Goal: Information Seeking & Learning: Learn about a topic

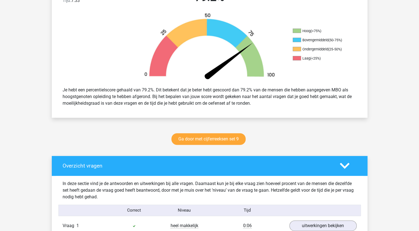
scroll to position [173, 0]
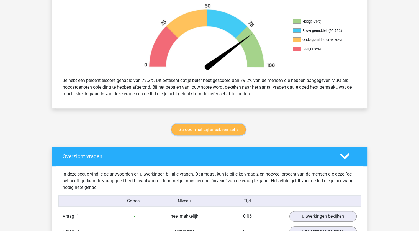
click at [208, 127] on link "Ga door met cijferreeksen set 9" at bounding box center [208, 130] width 74 height 12
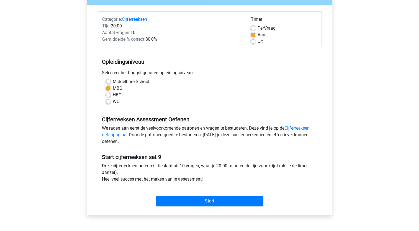
scroll to position [63, 0]
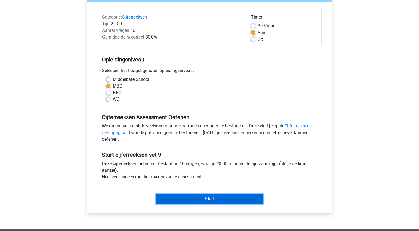
click at [213, 203] on input "Start" at bounding box center [210, 198] width 108 height 11
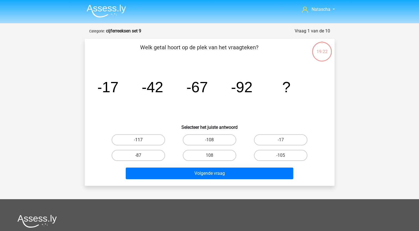
click at [123, 140] on label "-117" at bounding box center [138, 139] width 53 height 11
click at [138, 140] on input "-117" at bounding box center [140, 142] width 4 height 4
radio input "true"
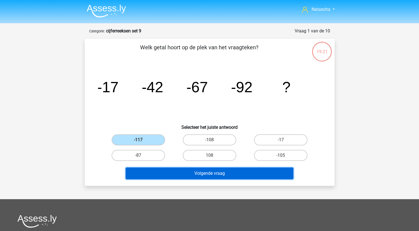
click at [141, 172] on button "Volgende vraag" at bounding box center [209, 173] width 167 height 12
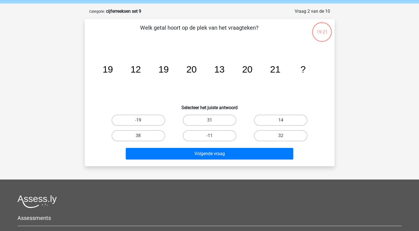
scroll to position [28, 0]
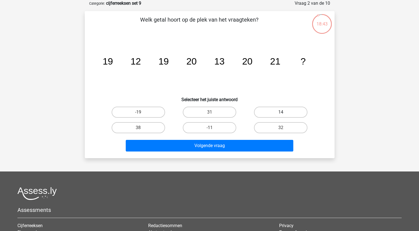
click at [275, 110] on label "14" at bounding box center [280, 112] width 53 height 11
click at [281, 112] on input "14" at bounding box center [283, 114] width 4 height 4
radio input "true"
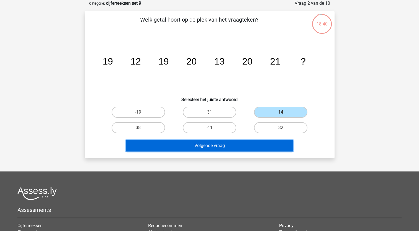
click at [185, 147] on button "Volgende vraag" at bounding box center [209, 146] width 167 height 12
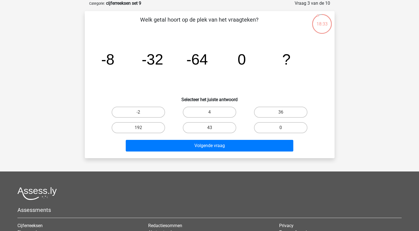
click at [184, 71] on icon "image/svg+xml -8 -32 -64 0 ?" at bounding box center [209, 65] width 223 height 56
click at [279, 129] on label "0" at bounding box center [280, 127] width 53 height 11
click at [281, 129] on input "0" at bounding box center [283, 130] width 4 height 4
radio input "true"
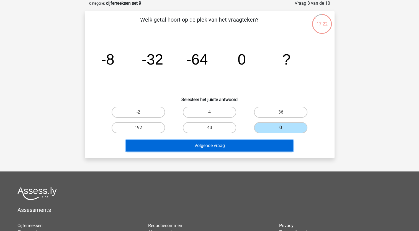
click at [206, 143] on button "Volgende vraag" at bounding box center [209, 146] width 167 height 12
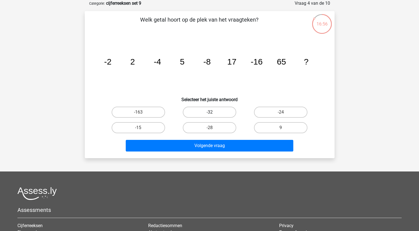
click at [222, 110] on label "-32" at bounding box center [209, 112] width 53 height 11
click at [213, 112] on input "-32" at bounding box center [211, 114] width 4 height 4
radio input "true"
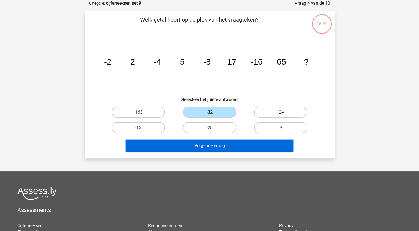
click at [179, 144] on button "Volgende vraag" at bounding box center [209, 146] width 167 height 12
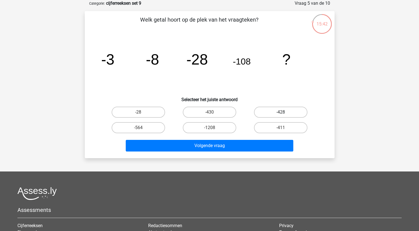
click at [271, 112] on label "-428" at bounding box center [280, 112] width 53 height 11
click at [281, 112] on input "-428" at bounding box center [283, 114] width 4 height 4
radio input "true"
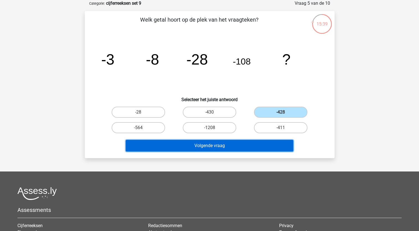
click at [212, 144] on button "Volgende vraag" at bounding box center [209, 146] width 167 height 12
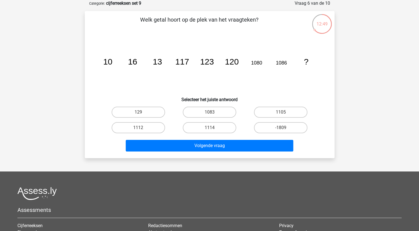
click at [211, 114] on input "1083" at bounding box center [211, 114] width 4 height 4
radio input "true"
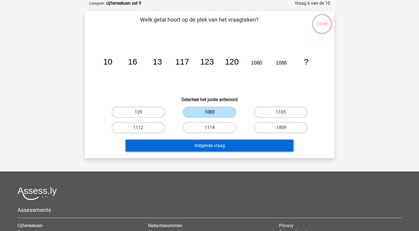
click at [212, 144] on button "Volgende vraag" at bounding box center [209, 146] width 167 height 12
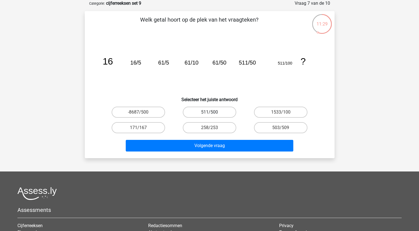
click at [213, 112] on label "511/500" at bounding box center [209, 112] width 53 height 11
click at [213, 112] on input "511/500" at bounding box center [211, 114] width 4 height 4
radio input "true"
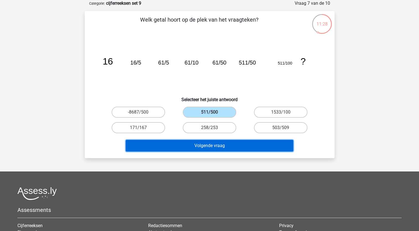
click at [194, 141] on button "Volgende vraag" at bounding box center [209, 146] width 167 height 12
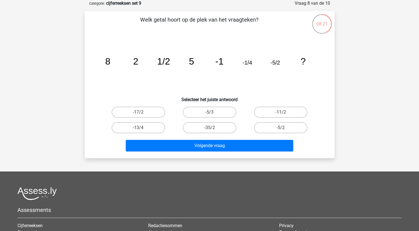
click at [142, 112] on label "-17/2" at bounding box center [138, 112] width 53 height 11
click at [142, 112] on input "-17/2" at bounding box center [140, 114] width 4 height 4
radio input "true"
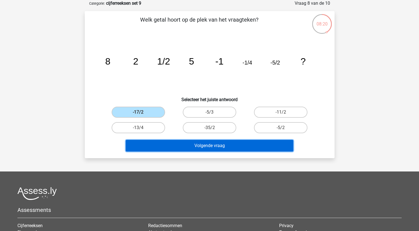
click at [153, 149] on button "Volgende vraag" at bounding box center [209, 146] width 167 height 12
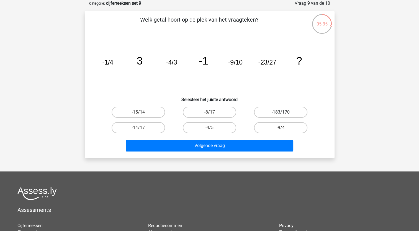
click at [262, 111] on label "-183/170" at bounding box center [280, 112] width 53 height 11
click at [281, 112] on input "-183/170" at bounding box center [283, 114] width 4 height 4
radio input "true"
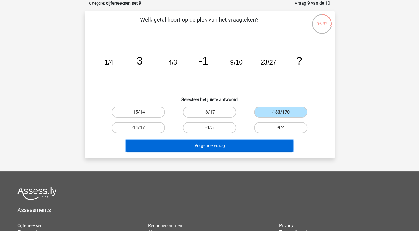
click at [176, 140] on button "Volgende vraag" at bounding box center [209, 146] width 167 height 12
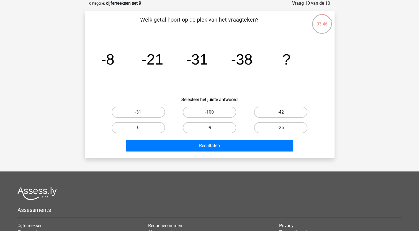
click at [274, 112] on label "-42" at bounding box center [280, 112] width 53 height 11
click at [281, 112] on input "-42" at bounding box center [283, 114] width 4 height 4
radio input "true"
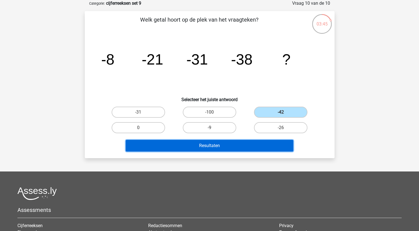
click at [188, 148] on button "Resultaten" at bounding box center [209, 146] width 167 height 12
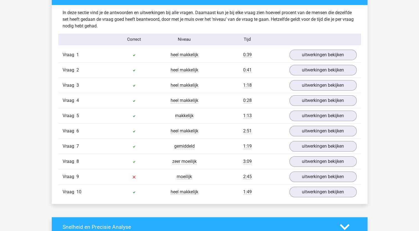
scroll to position [348, 0]
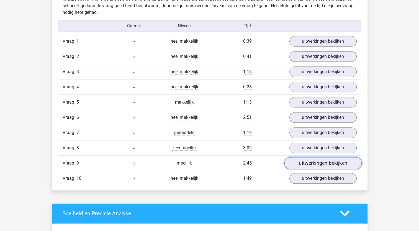
click at [299, 161] on link "uitwerkingen bekijken" at bounding box center [322, 163] width 77 height 12
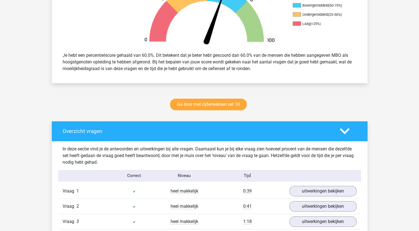
scroll to position [196, 0]
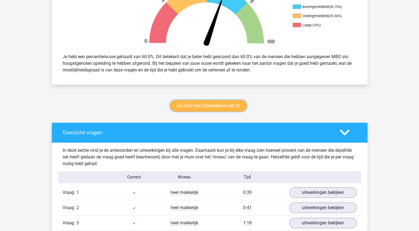
click at [201, 107] on link "Ga door met cijferreeksen set 10" at bounding box center [208, 106] width 77 height 12
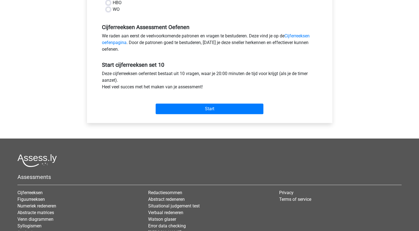
scroll to position [157, 0]
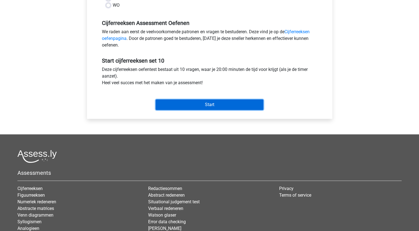
click at [181, 103] on input "Start" at bounding box center [210, 104] width 108 height 11
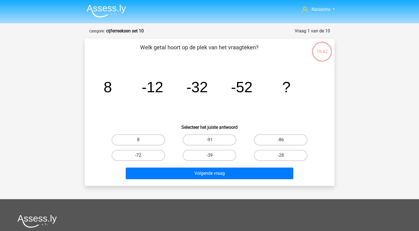
click at [148, 154] on label "-72" at bounding box center [138, 155] width 53 height 11
click at [142, 155] on input "-72" at bounding box center [140, 157] width 4 height 4
radio input "true"
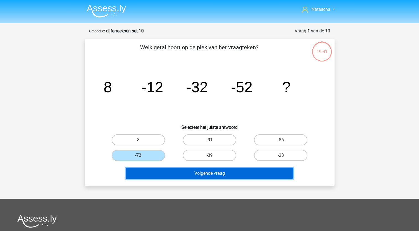
click at [200, 175] on button "Volgende vraag" at bounding box center [209, 173] width 167 height 12
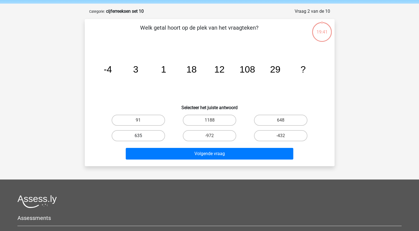
scroll to position [28, 0]
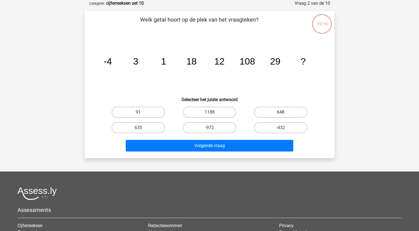
click at [273, 113] on label "648" at bounding box center [280, 112] width 53 height 11
click at [281, 113] on input "648" at bounding box center [283, 114] width 4 height 4
radio input "true"
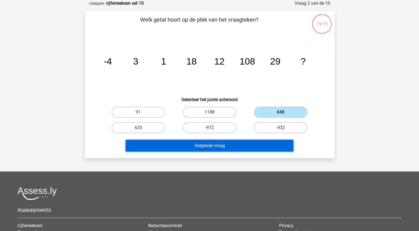
click at [185, 144] on button "Volgende vraag" at bounding box center [209, 146] width 167 height 12
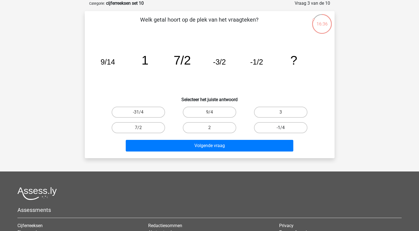
click at [271, 128] on label "-1/4" at bounding box center [280, 127] width 53 height 11
click at [281, 128] on input "-1/4" at bounding box center [283, 130] width 4 height 4
radio input "true"
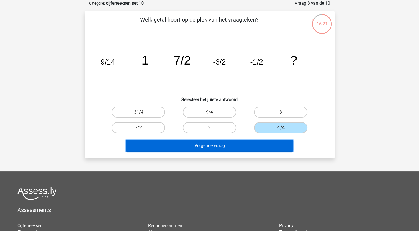
click at [226, 145] on button "Volgende vraag" at bounding box center [209, 146] width 167 height 12
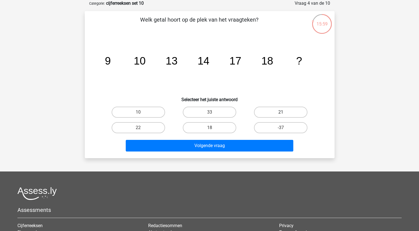
click at [278, 117] on label "21" at bounding box center [280, 112] width 53 height 11
click at [281, 116] on input "21" at bounding box center [283, 114] width 4 height 4
radio input "true"
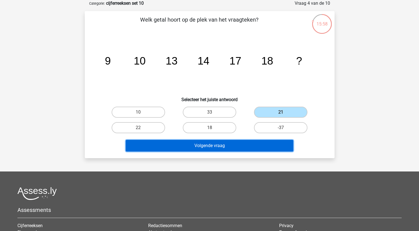
click at [250, 144] on button "Volgende vraag" at bounding box center [209, 146] width 167 height 12
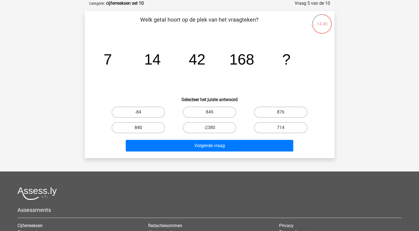
click at [148, 125] on label "840" at bounding box center [138, 127] width 53 height 11
click at [142, 128] on input "840" at bounding box center [140, 130] width 4 height 4
radio input "true"
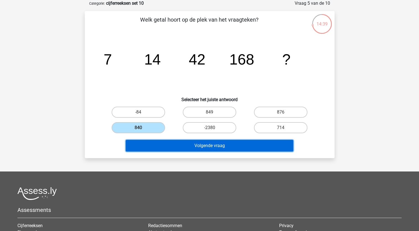
click at [152, 142] on button "Volgende vraag" at bounding box center [209, 146] width 167 height 12
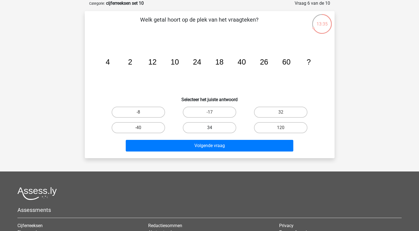
click at [208, 125] on label "34" at bounding box center [209, 127] width 53 height 11
click at [209, 128] on input "34" at bounding box center [211, 130] width 4 height 4
radio input "true"
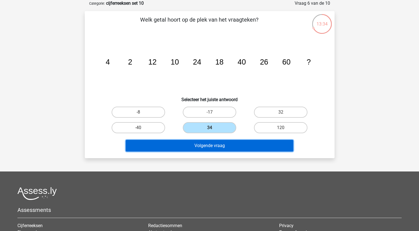
click at [199, 145] on button "Volgende vraag" at bounding box center [209, 146] width 167 height 12
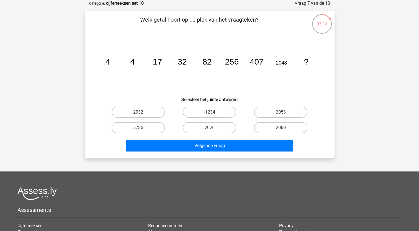
click at [140, 112] on label "2032" at bounding box center [138, 112] width 53 height 11
click at [140, 112] on input "2032" at bounding box center [140, 114] width 4 height 4
radio input "true"
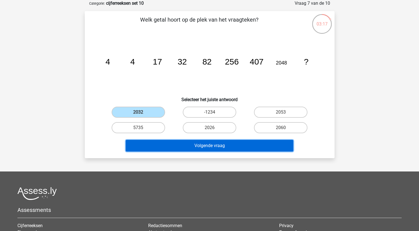
click at [158, 146] on button "Volgende vraag" at bounding box center [209, 146] width 167 height 12
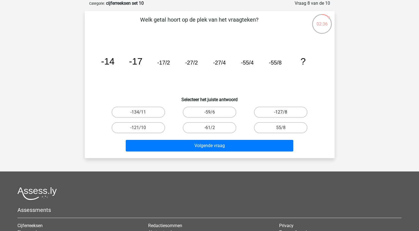
click at [271, 111] on label "-127/8" at bounding box center [280, 112] width 53 height 11
click at [281, 112] on input "-127/8" at bounding box center [283, 114] width 4 height 4
radio input "true"
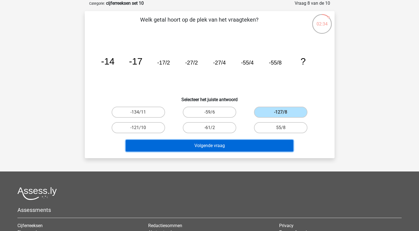
click at [206, 146] on button "Volgende vraag" at bounding box center [209, 146] width 167 height 12
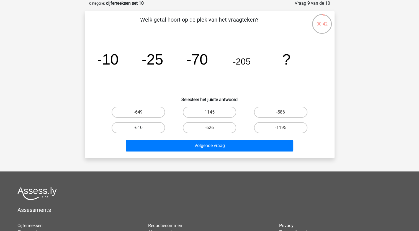
click at [133, 128] on label "-610" at bounding box center [138, 127] width 53 height 11
click at [138, 128] on input "-610" at bounding box center [140, 130] width 4 height 4
radio input "true"
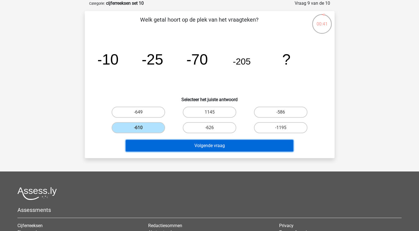
click at [140, 147] on button "Volgende vraag" at bounding box center [209, 146] width 167 height 12
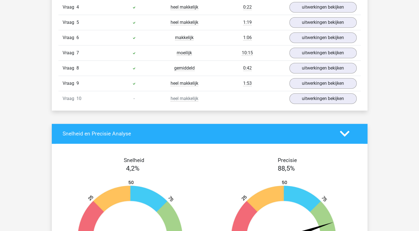
scroll to position [355, 0]
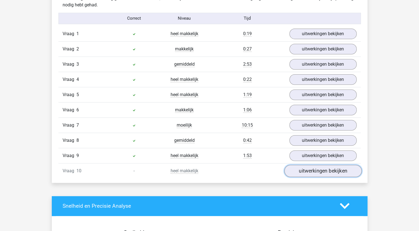
click at [318, 169] on link "uitwerkingen bekijken" at bounding box center [322, 171] width 77 height 12
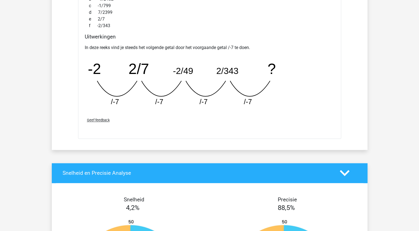
scroll to position [0, 0]
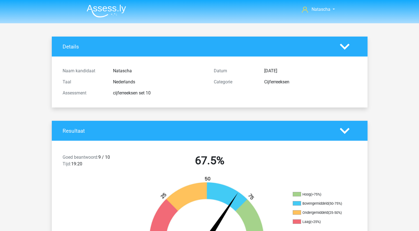
click at [103, 11] on img at bounding box center [106, 10] width 39 height 13
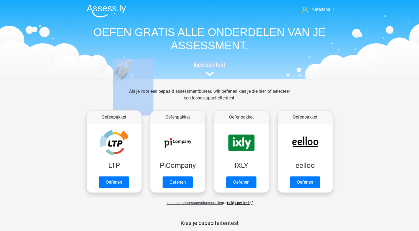
drag, startPoint x: 418, startPoint y: 56, endPoint x: 416, endPoint y: 78, distance: 22.0
click at [416, 78] on header "Natascha [EMAIL_ADDRESS][DOMAIN_NAME] Nederlands English" at bounding box center [209, 39] width 419 height 79
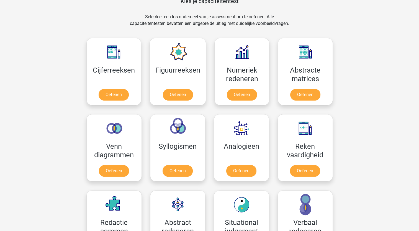
scroll to position [285, 0]
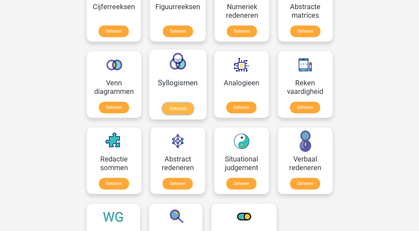
click at [173, 107] on link "Oefenen" at bounding box center [178, 108] width 32 height 12
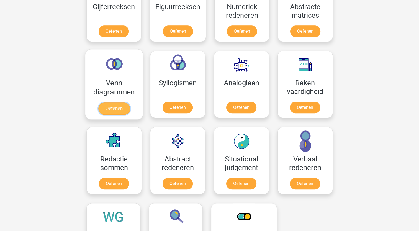
click at [112, 107] on link "Oefenen" at bounding box center [114, 108] width 32 height 12
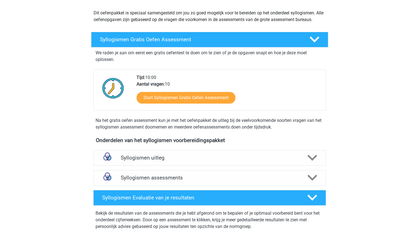
scroll to position [82, 0]
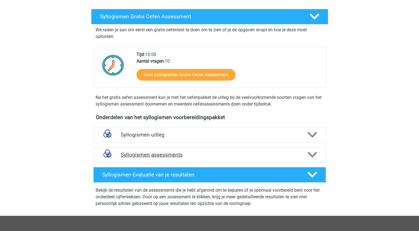
click at [309, 157] on icon at bounding box center [312, 155] width 10 height 10
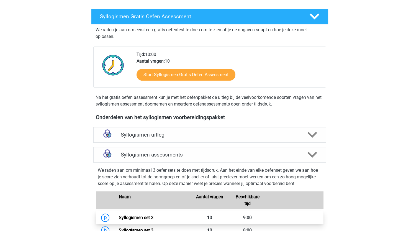
click at [130, 215] on link "Syllogismen set 2" at bounding box center [136, 217] width 35 height 5
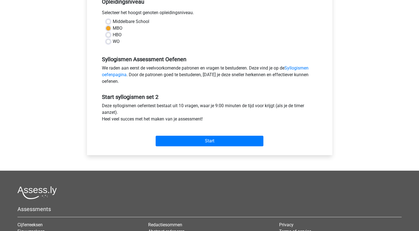
scroll to position [123, 0]
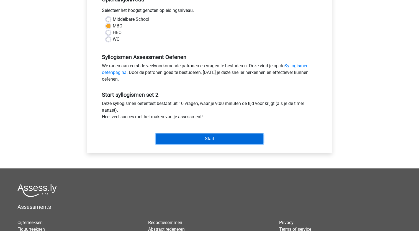
click at [188, 135] on input "Start" at bounding box center [210, 138] width 108 height 11
click at [169, 137] on input "Start" at bounding box center [210, 138] width 108 height 11
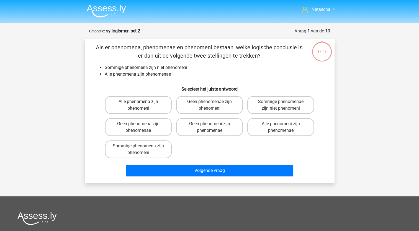
click at [155, 107] on label "Alle phenomena zijn phenomeni" at bounding box center [138, 105] width 67 height 18
click at [142, 105] on input "Alle phenomena zijn phenomeni" at bounding box center [140, 104] width 4 height 4
radio input "true"
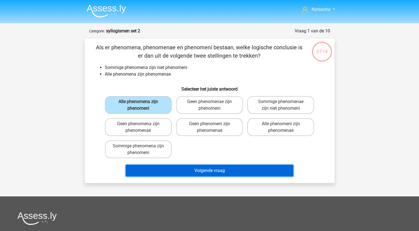
click at [145, 168] on button "Volgende vraag" at bounding box center [209, 171] width 167 height 12
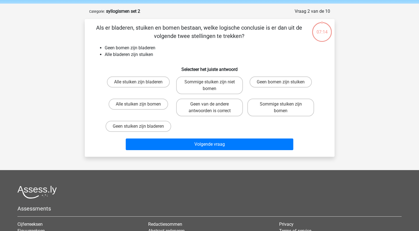
scroll to position [28, 0]
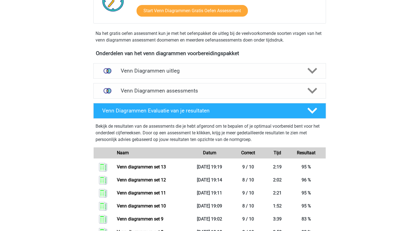
scroll to position [137, 0]
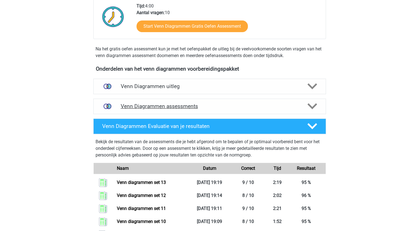
click at [312, 105] on icon at bounding box center [312, 106] width 10 height 10
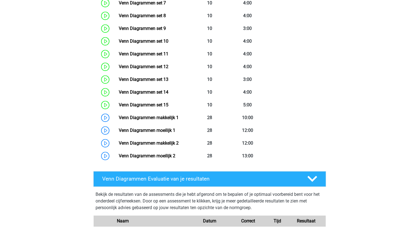
scroll to position [364, 0]
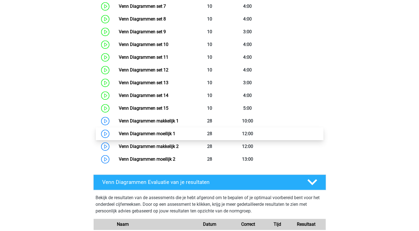
click at [167, 133] on link "Venn Diagrammen moeilijk 1" at bounding box center [147, 133] width 56 height 5
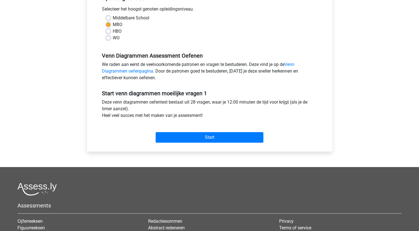
scroll to position [125, 0]
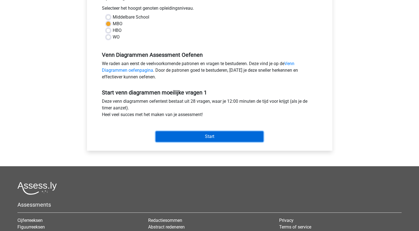
click at [203, 140] on input "Start" at bounding box center [210, 136] width 108 height 11
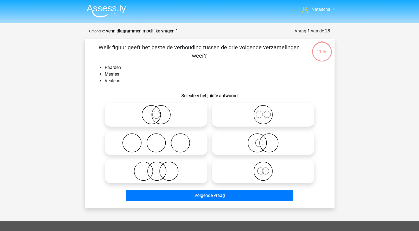
click at [271, 118] on icon at bounding box center [263, 114] width 98 height 19
click at [267, 112] on input "radio" at bounding box center [265, 110] width 4 height 4
radio input "true"
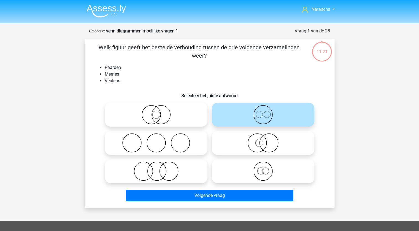
click at [256, 169] on icon at bounding box center [263, 170] width 98 height 19
click at [263, 168] on input "radio" at bounding box center [265, 167] width 4 height 4
radio input "true"
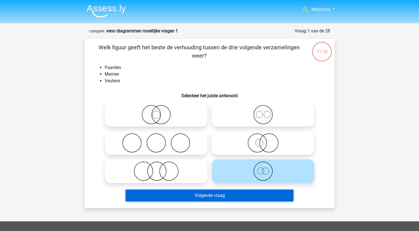
click at [213, 197] on button "Volgende vraag" at bounding box center [209, 196] width 167 height 12
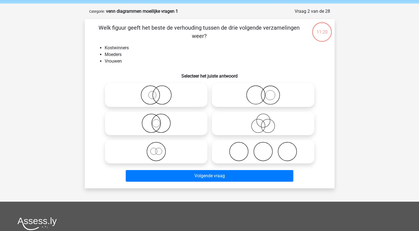
scroll to position [28, 0]
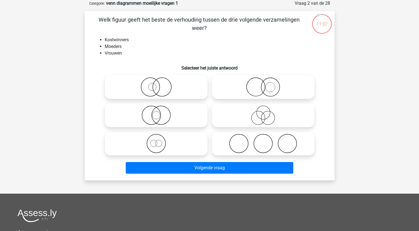
click at [156, 83] on input "radio" at bounding box center [158, 83] width 4 height 4
radio input "true"
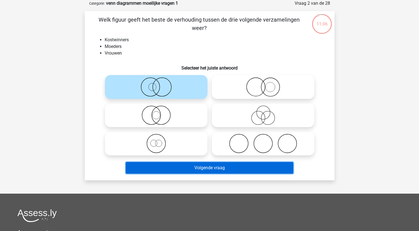
click at [148, 166] on button "Volgende vraag" at bounding box center [209, 168] width 167 height 12
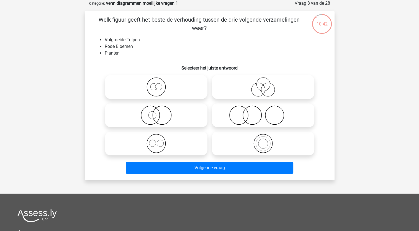
click at [238, 118] on icon at bounding box center [263, 114] width 98 height 19
click at [263, 112] on input "radio" at bounding box center [265, 111] width 4 height 4
radio input "true"
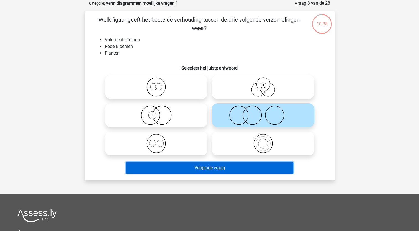
click at [194, 165] on button "Volgende vraag" at bounding box center [209, 168] width 167 height 12
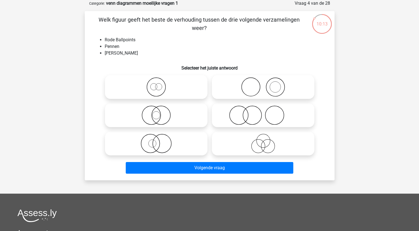
click at [158, 143] on icon at bounding box center [156, 143] width 98 height 19
click at [158, 141] on input "radio" at bounding box center [158, 139] width 4 height 4
radio input "true"
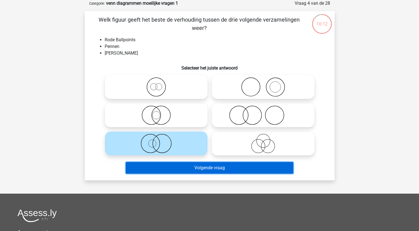
click at [154, 170] on button "Volgende vraag" at bounding box center [209, 168] width 167 height 12
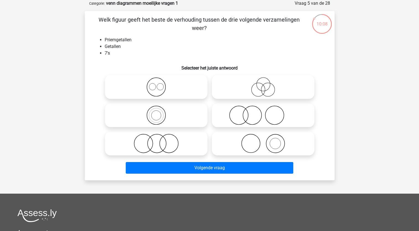
click at [153, 116] on icon at bounding box center [156, 114] width 98 height 19
click at [156, 112] on input "radio" at bounding box center [158, 111] width 4 height 4
radio input "true"
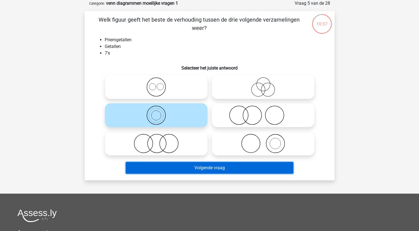
click at [146, 169] on button "Volgende vraag" at bounding box center [209, 168] width 167 height 12
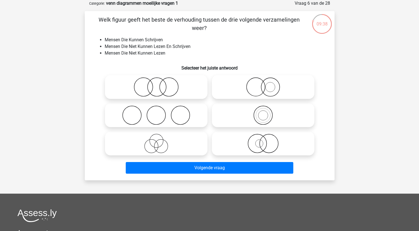
click at [249, 87] on icon at bounding box center [263, 86] width 98 height 19
click at [263, 84] on input "radio" at bounding box center [265, 83] width 4 height 4
radio input "true"
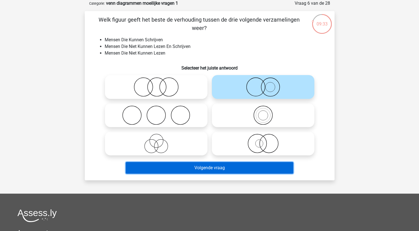
click at [175, 165] on button "Volgende vraag" at bounding box center [209, 168] width 167 height 12
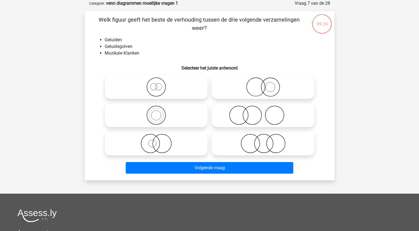
click at [152, 115] on icon at bounding box center [156, 114] width 98 height 19
click at [156, 112] on input "radio" at bounding box center [158, 111] width 4 height 4
radio input "true"
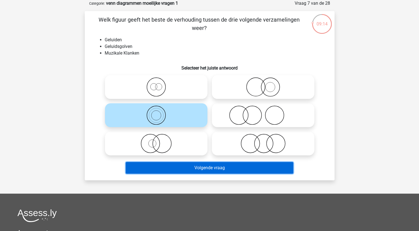
click at [134, 168] on button "Volgende vraag" at bounding box center [209, 168] width 167 height 12
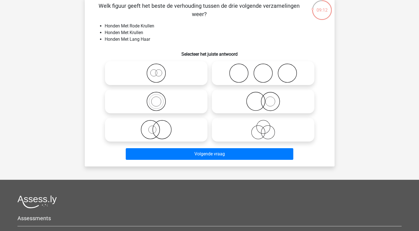
scroll to position [42, 0]
click at [157, 125] on input "radio" at bounding box center [158, 125] width 4 height 4
radio input "true"
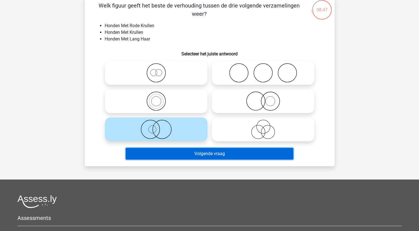
click at [152, 157] on button "Volgende vraag" at bounding box center [209, 154] width 167 height 12
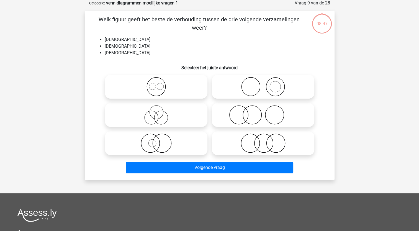
scroll to position [28, 0]
click at [164, 115] on icon at bounding box center [156, 114] width 98 height 19
click at [160, 112] on input "radio" at bounding box center [158, 111] width 4 height 4
radio input "true"
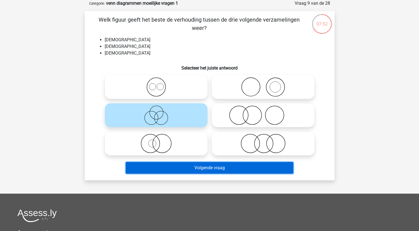
click at [165, 165] on button "Volgende vraag" at bounding box center [209, 168] width 167 height 12
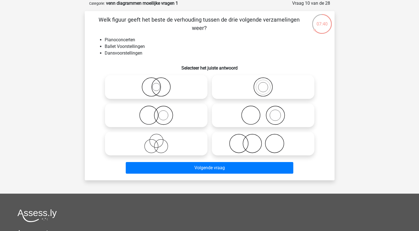
click at [248, 116] on icon at bounding box center [263, 114] width 98 height 19
click at [263, 112] on input "radio" at bounding box center [265, 111] width 4 height 4
radio input "true"
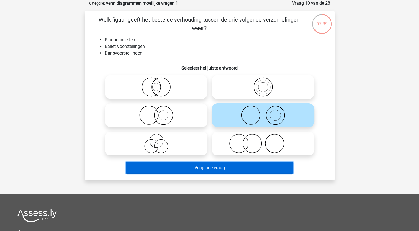
click at [190, 168] on button "Volgende vraag" at bounding box center [209, 168] width 167 height 12
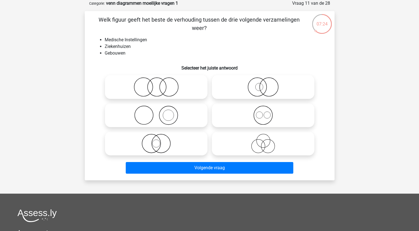
click at [248, 92] on icon at bounding box center [263, 86] width 98 height 19
click at [263, 84] on input "radio" at bounding box center [265, 83] width 4 height 4
radio input "true"
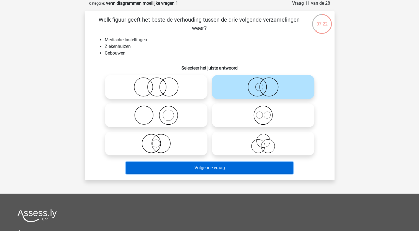
click at [152, 167] on button "Volgende vraag" at bounding box center [209, 168] width 167 height 12
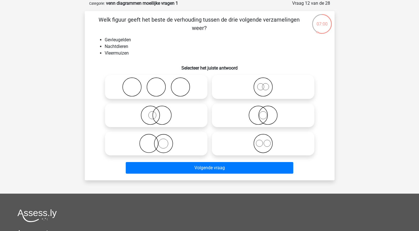
click at [151, 121] on icon at bounding box center [156, 114] width 98 height 19
click at [156, 112] on input "radio" at bounding box center [158, 111] width 4 height 4
radio input "true"
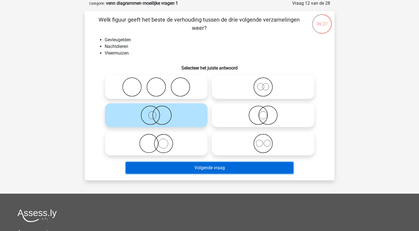
click at [147, 169] on button "Volgende vraag" at bounding box center [209, 168] width 167 height 12
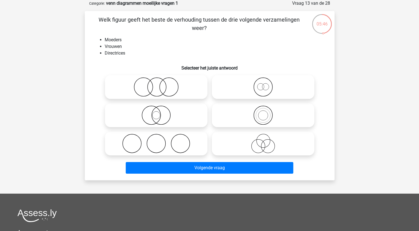
click at [157, 116] on icon at bounding box center [156, 114] width 98 height 19
click at [157, 112] on input "radio" at bounding box center [158, 111] width 4 height 4
radio input "true"
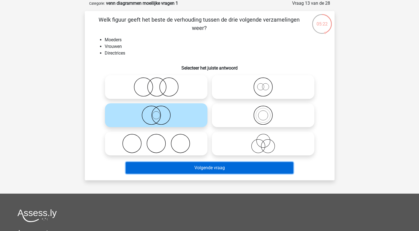
click at [154, 162] on button "Volgende vraag" at bounding box center [209, 168] width 167 height 12
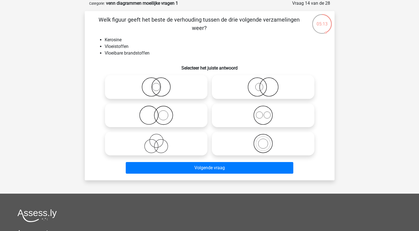
click at [265, 141] on icon at bounding box center [263, 143] width 98 height 19
click at [265, 141] on input "radio" at bounding box center [265, 139] width 4 height 4
radio input "true"
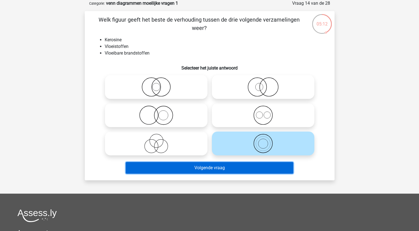
click at [187, 169] on button "Volgende vraag" at bounding box center [209, 168] width 167 height 12
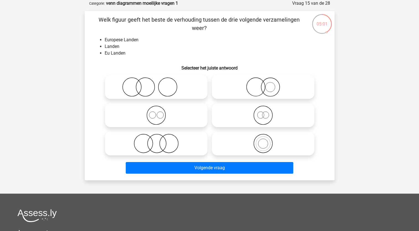
click at [257, 144] on icon at bounding box center [263, 143] width 98 height 19
click at [263, 141] on input "radio" at bounding box center [265, 139] width 4 height 4
radio input "true"
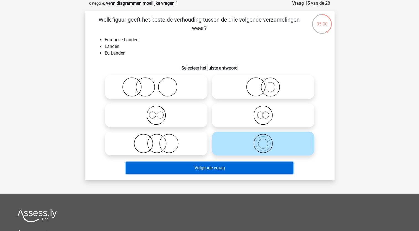
click at [217, 166] on button "Volgende vraag" at bounding box center [209, 168] width 167 height 12
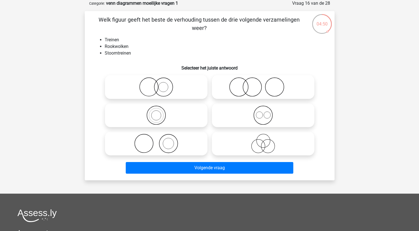
click at [154, 148] on icon at bounding box center [156, 143] width 98 height 19
click at [156, 141] on input "radio" at bounding box center [158, 139] width 4 height 4
radio input "true"
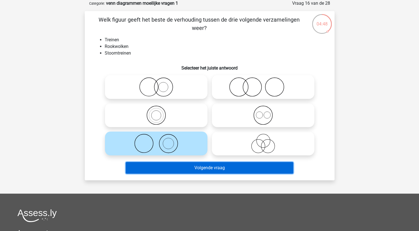
click at [150, 165] on button "Volgende vraag" at bounding box center [209, 168] width 167 height 12
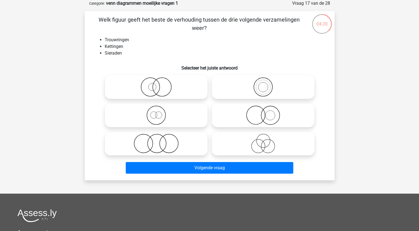
click at [270, 112] on icon at bounding box center [263, 114] width 98 height 19
click at [267, 112] on input "radio" at bounding box center [265, 111] width 4 height 4
radio input "true"
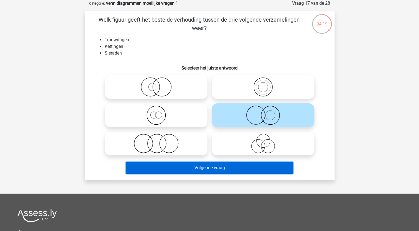
click at [214, 168] on button "Volgende vraag" at bounding box center [209, 168] width 167 height 12
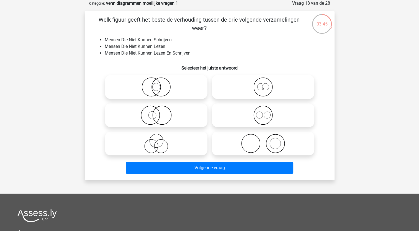
click at [266, 118] on circle at bounding box center [266, 115] width 7 height 7
click at [266, 112] on input "radio" at bounding box center [265, 111] width 4 height 4
radio input "true"
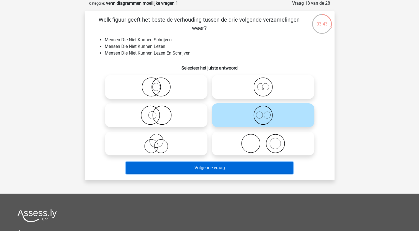
click at [201, 170] on button "Volgende vraag" at bounding box center [209, 168] width 167 height 12
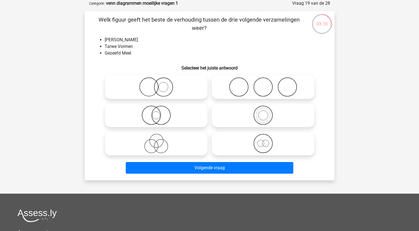
click at [165, 85] on icon at bounding box center [156, 86] width 98 height 19
click at [160, 84] on input "radio" at bounding box center [158, 83] width 4 height 4
radio input "true"
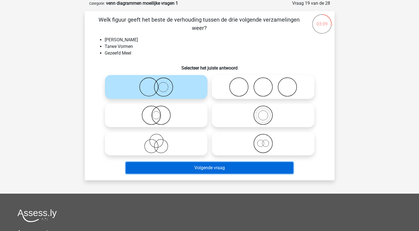
click at [162, 167] on button "Volgende vraag" at bounding box center [209, 168] width 167 height 12
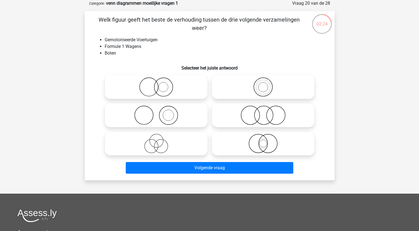
click at [261, 115] on icon at bounding box center [263, 114] width 98 height 19
click at [263, 112] on input "radio" at bounding box center [265, 111] width 4 height 4
radio input "true"
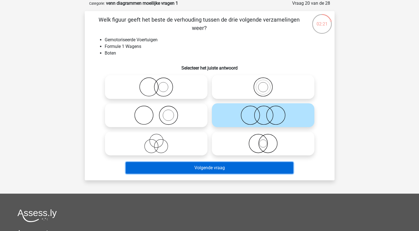
click at [193, 169] on button "Volgende vraag" at bounding box center [209, 168] width 167 height 12
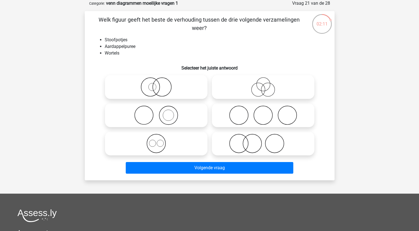
click at [253, 120] on icon at bounding box center [263, 114] width 98 height 19
click at [263, 112] on input "radio" at bounding box center [265, 111] width 4 height 4
radio input "true"
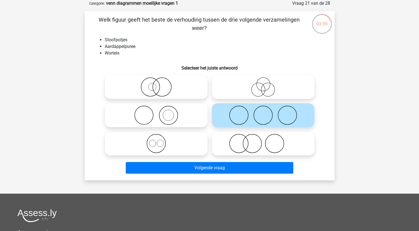
click at [183, 174] on div "Volgende vraag" at bounding box center [210, 169] width 214 height 14
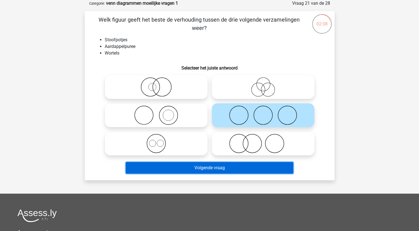
click at [180, 169] on button "Volgende vraag" at bounding box center [209, 168] width 167 height 12
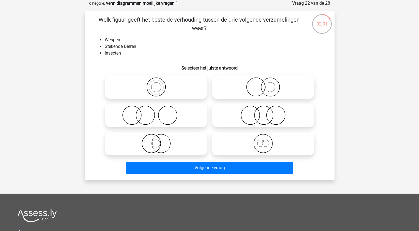
click at [164, 82] on icon at bounding box center [156, 86] width 98 height 19
click at [160, 82] on input "radio" at bounding box center [158, 83] width 4 height 4
radio input "true"
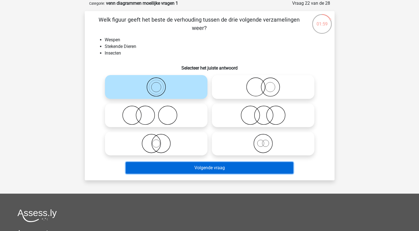
click at [165, 169] on button "Volgende vraag" at bounding box center [209, 168] width 167 height 12
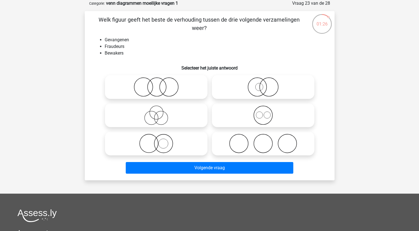
click at [162, 86] on icon at bounding box center [156, 86] width 98 height 19
click at [160, 84] on input "radio" at bounding box center [158, 83] width 4 height 4
radio input "true"
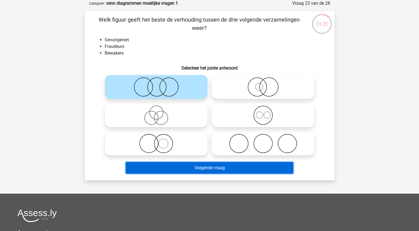
click at [184, 164] on button "Volgende vraag" at bounding box center [209, 168] width 167 height 12
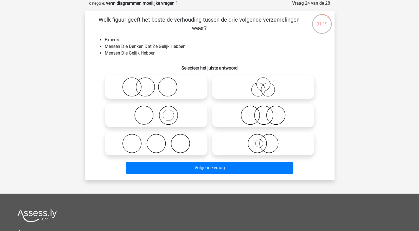
click at [259, 85] on icon at bounding box center [263, 86] width 98 height 19
click at [263, 84] on input "radio" at bounding box center [265, 83] width 4 height 4
radio input "true"
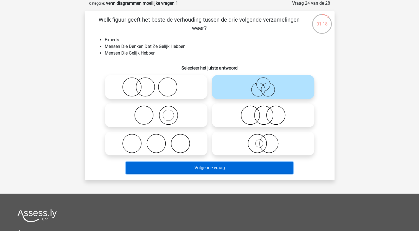
click at [154, 170] on button "Volgende vraag" at bounding box center [209, 168] width 167 height 12
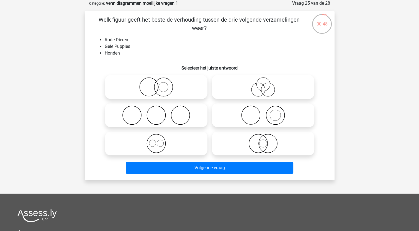
click at [156, 87] on icon at bounding box center [156, 86] width 98 height 19
click at [156, 84] on input "radio" at bounding box center [158, 83] width 4 height 4
radio input "true"
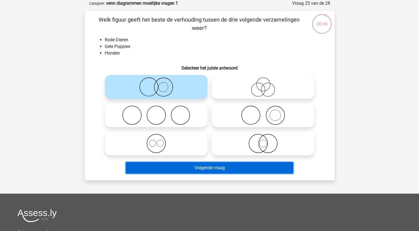
click at [157, 164] on button "Volgende vraag" at bounding box center [209, 168] width 167 height 12
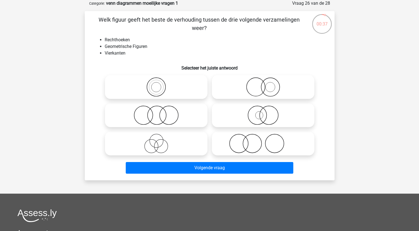
click at [156, 91] on icon at bounding box center [156, 86] width 98 height 19
click at [156, 84] on input "radio" at bounding box center [158, 83] width 4 height 4
radio input "true"
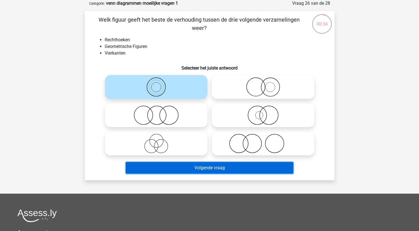
click at [152, 165] on button "Volgende vraag" at bounding box center [209, 168] width 167 height 12
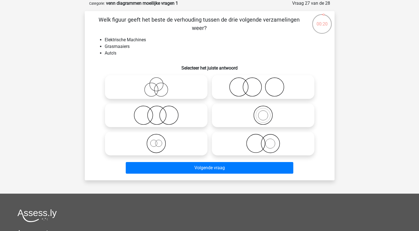
click at [251, 87] on icon at bounding box center [263, 86] width 98 height 19
click at [263, 84] on input "radio" at bounding box center [265, 83] width 4 height 4
radio input "true"
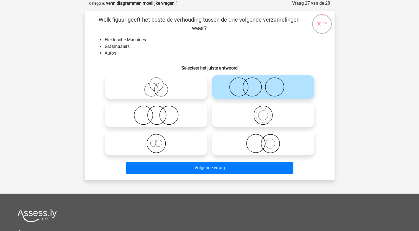
click at [161, 175] on div "Volgende vraag" at bounding box center [210, 169] width 214 height 14
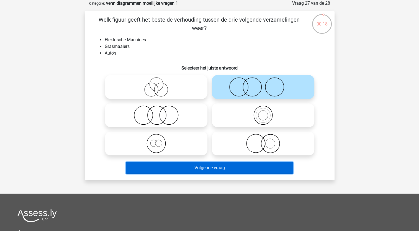
click at [158, 170] on button "Volgende vraag" at bounding box center [209, 168] width 167 height 12
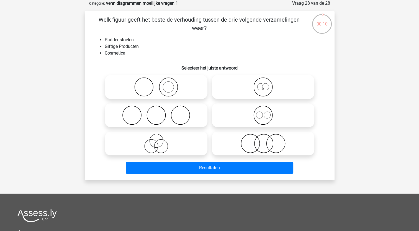
click at [166, 122] on icon at bounding box center [156, 114] width 98 height 19
click at [160, 112] on input "radio" at bounding box center [158, 111] width 4 height 4
radio input "true"
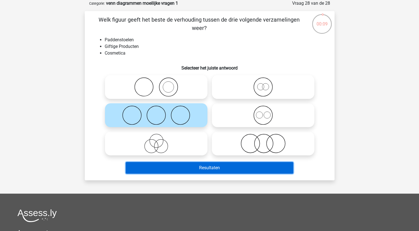
click at [159, 171] on button "Resultaten" at bounding box center [209, 168] width 167 height 12
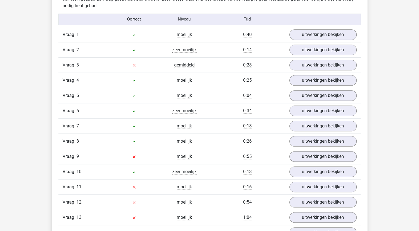
scroll to position [373, 0]
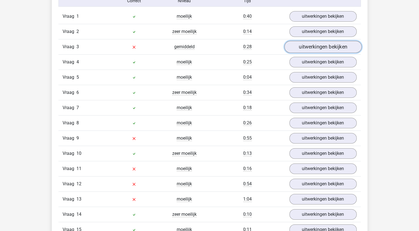
click at [328, 46] on link "uitwerkingen bekijken" at bounding box center [322, 47] width 77 height 12
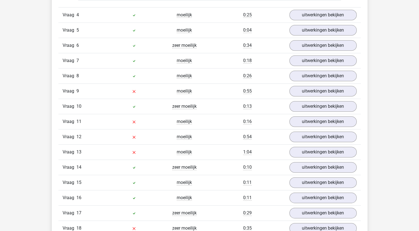
scroll to position [634, 0]
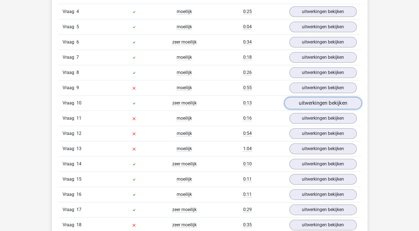
click at [313, 100] on link "uitwerkingen bekijken" at bounding box center [322, 103] width 77 height 12
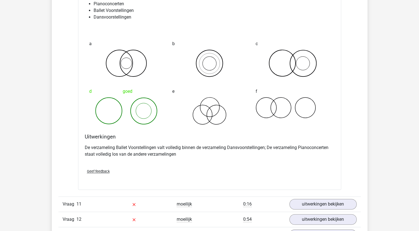
scroll to position [808, 0]
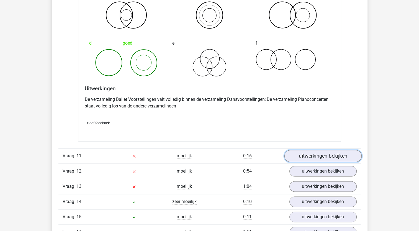
click at [339, 154] on link "uitwerkingen bekijken" at bounding box center [322, 156] width 77 height 12
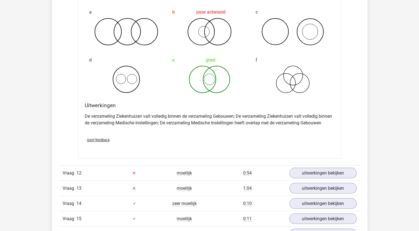
scroll to position [1026, 0]
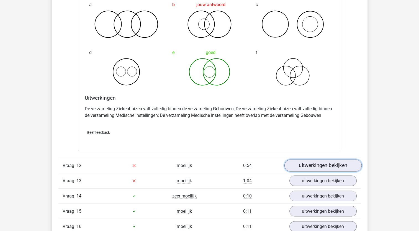
click at [335, 161] on link "uitwerkingen bekijken" at bounding box center [322, 165] width 77 height 12
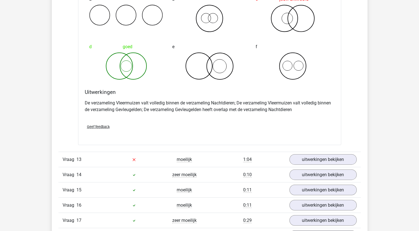
scroll to position [1262, 0]
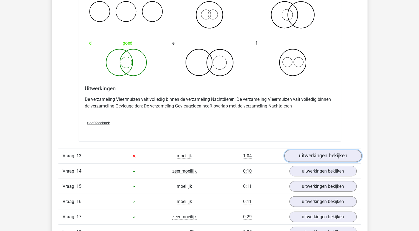
click at [335, 153] on link "uitwerkingen bekijken" at bounding box center [322, 156] width 77 height 12
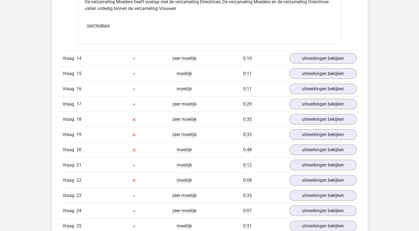
scroll to position [1590, 0]
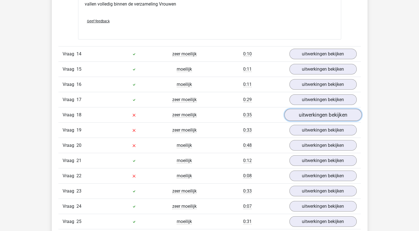
click at [316, 109] on link "uitwerkingen bekijken" at bounding box center [322, 115] width 77 height 12
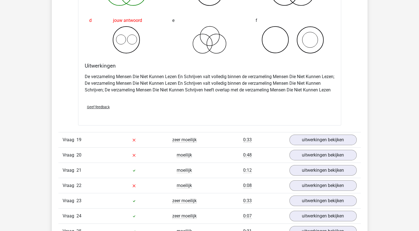
scroll to position [1801, 0]
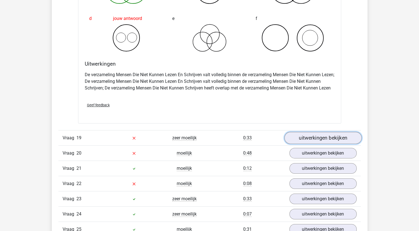
click at [297, 139] on link "uitwerkingen bekijken" at bounding box center [322, 138] width 77 height 12
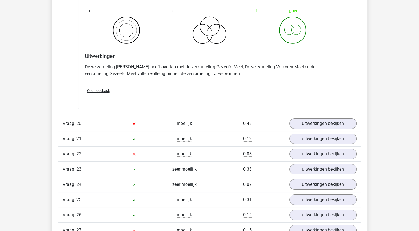
scroll to position [2044, 0]
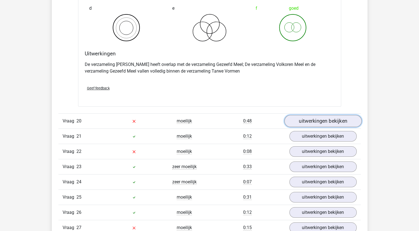
click at [311, 121] on link "uitwerkingen bekijken" at bounding box center [322, 121] width 77 height 12
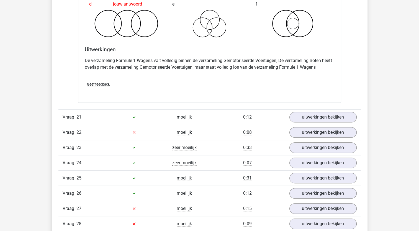
scroll to position [2277, 0]
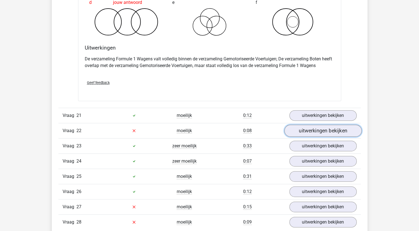
click at [321, 132] on link "uitwerkingen bekijken" at bounding box center [322, 131] width 77 height 12
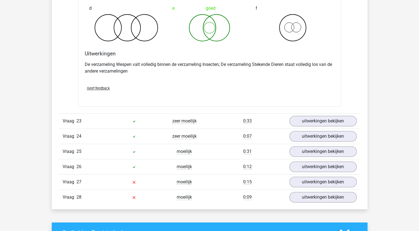
scroll to position [2535, 0]
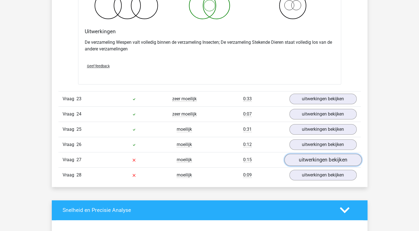
click at [301, 159] on link "uitwerkingen bekijken" at bounding box center [322, 160] width 77 height 12
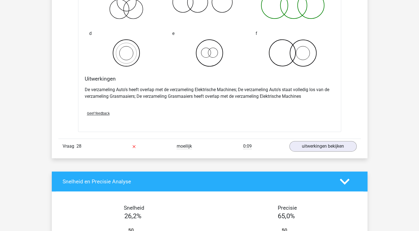
scroll to position [2793, 0]
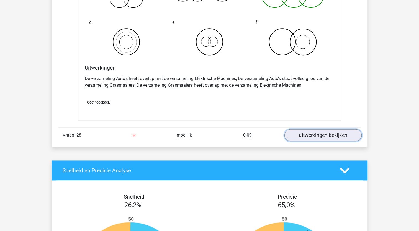
click at [317, 135] on link "uitwerkingen bekijken" at bounding box center [322, 135] width 77 height 12
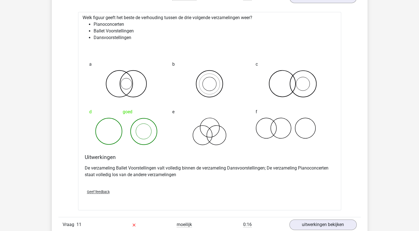
scroll to position [0, 0]
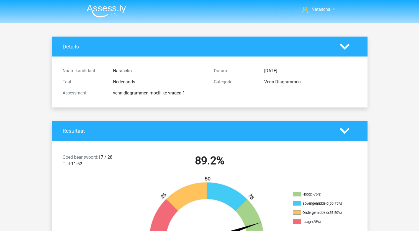
click at [104, 12] on img at bounding box center [106, 10] width 39 height 13
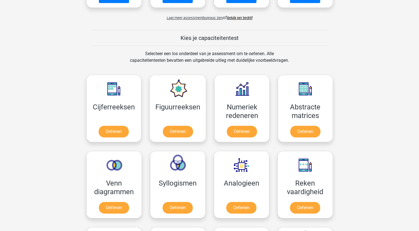
scroll to position [190, 0]
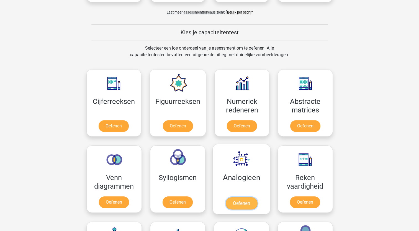
click at [238, 202] on link "Oefenen" at bounding box center [241, 203] width 32 height 12
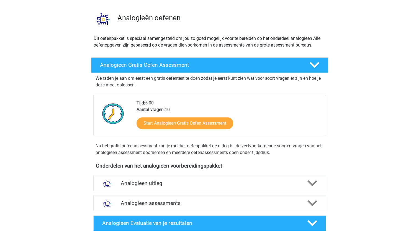
scroll to position [61, 0]
